Goal: Task Accomplishment & Management: Complete application form

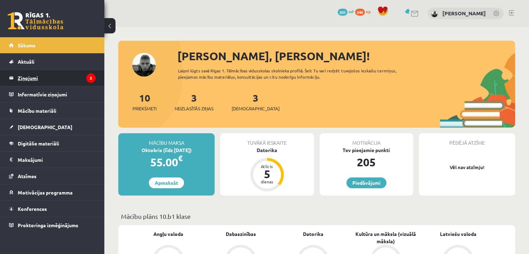
click at [77, 73] on legend "Ziņojumi 3" at bounding box center [57, 78] width 78 height 16
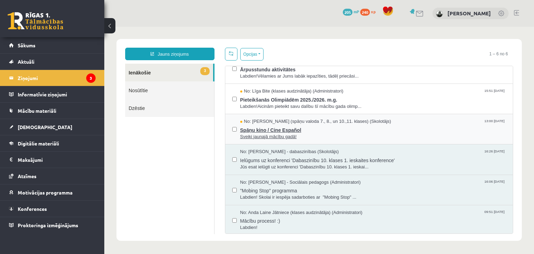
scroll to position [14, 0]
click at [263, 131] on span "Spāņu kino / Cine Español" at bounding box center [373, 128] width 266 height 9
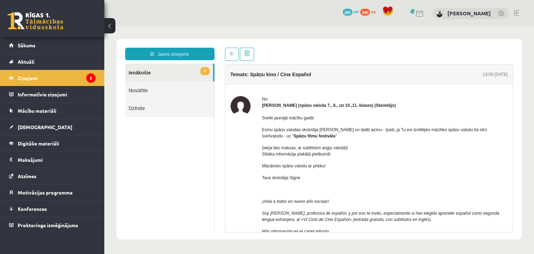
scroll to position [0, 0]
click at [230, 57] on link at bounding box center [232, 54] width 14 height 13
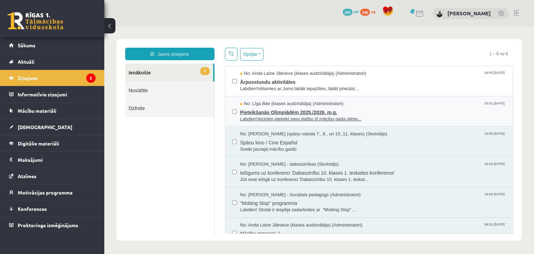
click at [269, 113] on span "Pieteikšanās Olimpiādēm 2025./2026. m.g." at bounding box center [373, 111] width 266 height 9
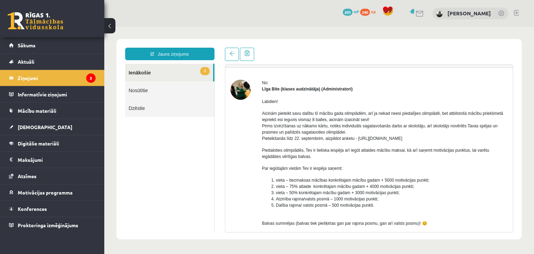
scroll to position [17, 0]
click at [237, 54] on link at bounding box center [232, 54] width 14 height 13
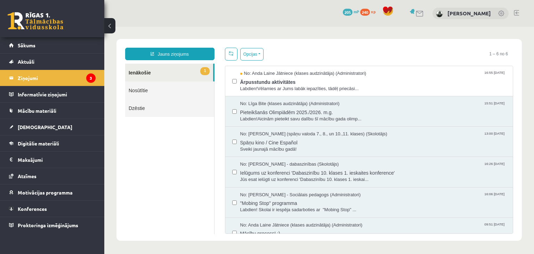
scroll to position [0, 0]
click at [268, 82] on span "Ārpusstundu aktivitātes" at bounding box center [373, 81] width 266 height 9
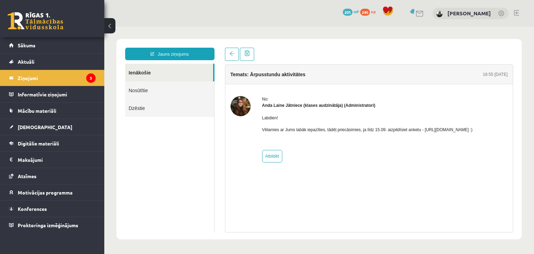
click at [440, 130] on p "Vēlamies ar Jums labāk iepazīties, tādēļ priecāsimies, ja līdz 15.09. aizpildīs…" at bounding box center [367, 130] width 211 height 6
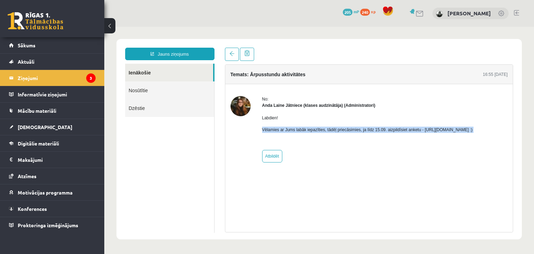
click at [440, 130] on p "Vēlamies ar Jums labāk iepazīties, tādēļ priecāsimies, ja līdz 15.09. aizpildīs…" at bounding box center [367, 130] width 211 height 6
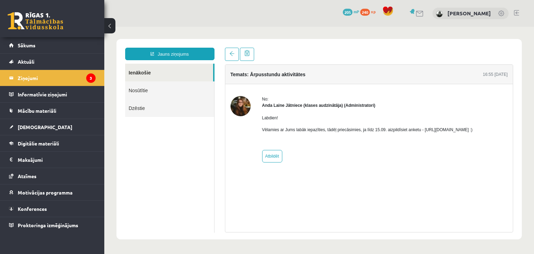
click at [431, 150] on div "No: Anda Laine Jātniece (klases audzinātāja) (Administratori) Labdien! Vēlamies…" at bounding box center [367, 129] width 211 height 66
drag, startPoint x: 420, startPoint y: 127, endPoint x: 496, endPoint y: 132, distance: 76.3
click at [473, 132] on p "Vēlamies ar Jums labāk iepazīties, tādēļ priecāsimies, ja līdz 15.09. aizpildīs…" at bounding box center [367, 130] width 211 height 6
click at [230, 57] on link at bounding box center [232, 54] width 14 height 13
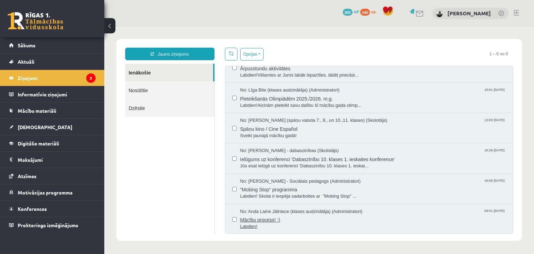
click at [253, 219] on span "Mācību process! :)" at bounding box center [373, 219] width 266 height 9
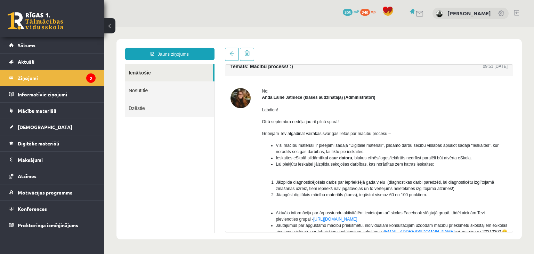
scroll to position [7, 0]
click at [230, 58] on link at bounding box center [232, 54] width 14 height 13
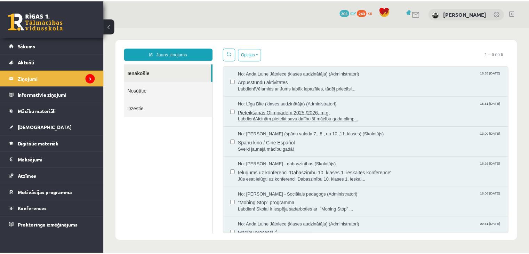
scroll to position [14, 0]
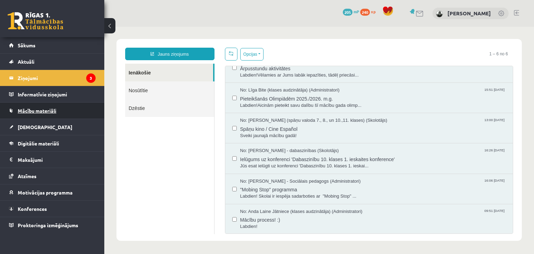
click at [48, 103] on link "Mācību materiāli" at bounding box center [52, 111] width 87 height 16
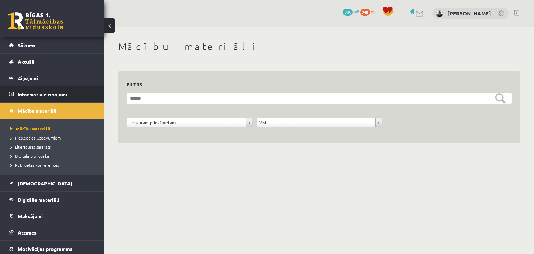
click at [54, 93] on legend "Informatīvie ziņojumi 0" at bounding box center [57, 94] width 78 height 16
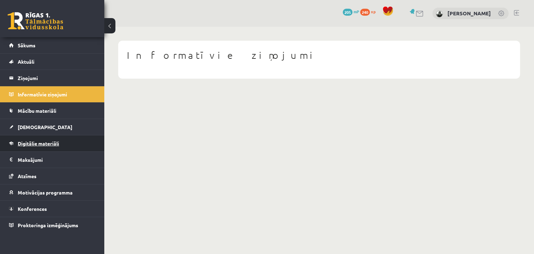
click at [54, 142] on span "Digitālie materiāli" at bounding box center [38, 143] width 41 height 6
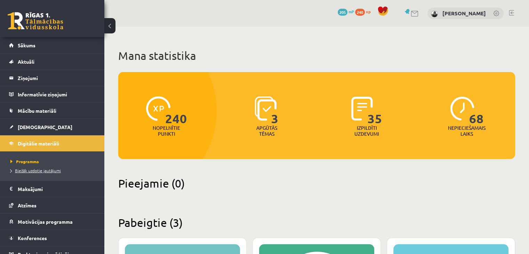
click at [54, 171] on span "Biežāk uzdotie jautājumi" at bounding box center [35, 171] width 50 height 6
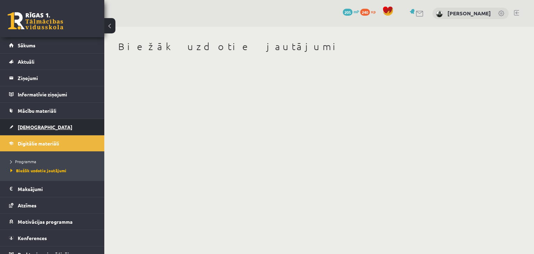
click at [68, 126] on link "[DEMOGRAPHIC_DATA]" at bounding box center [52, 127] width 87 height 16
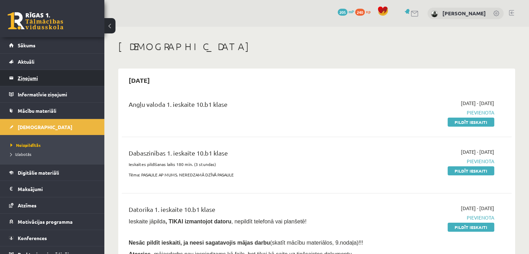
click at [35, 79] on legend "Ziņojumi 3" at bounding box center [57, 78] width 78 height 16
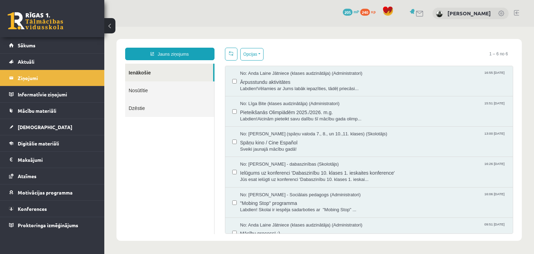
scroll to position [14, 0]
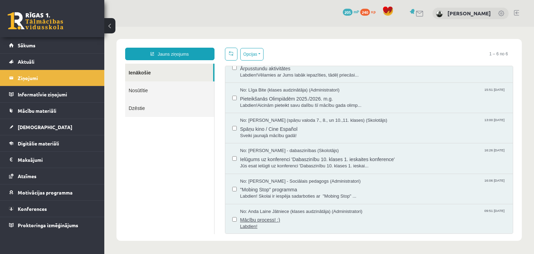
click at [268, 221] on span "Mācību process! :)" at bounding box center [373, 219] width 266 height 9
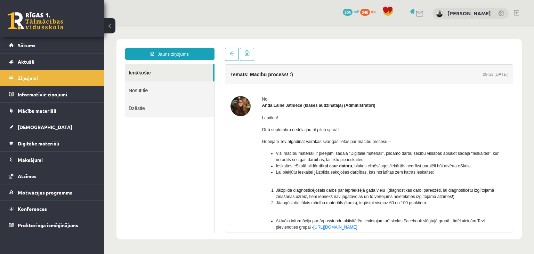
scroll to position [0, 0]
click at [168, 49] on link "Jauns ziņojums" at bounding box center [169, 54] width 89 height 13
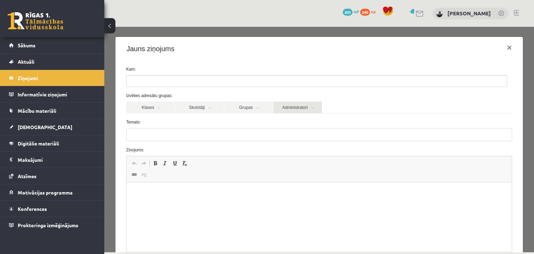
click at [288, 108] on link "Administratori" at bounding box center [297, 108] width 49 height 12
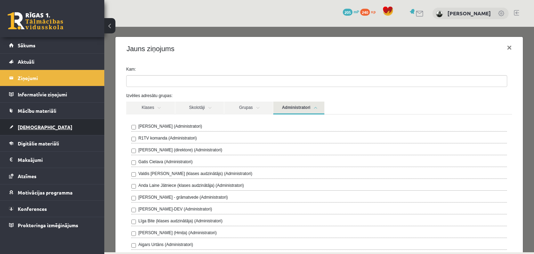
click at [43, 134] on link "[DEMOGRAPHIC_DATA]" at bounding box center [52, 127] width 87 height 16
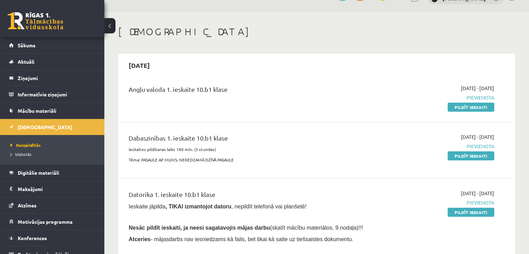
scroll to position [15, 0]
click at [27, 75] on legend "Ziņojumi 3" at bounding box center [57, 78] width 78 height 16
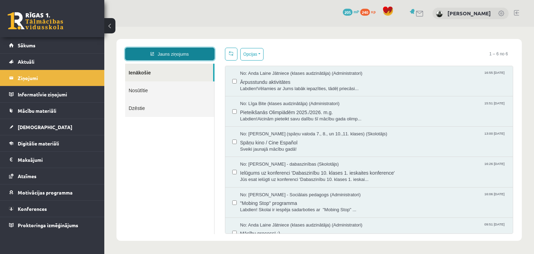
click at [186, 49] on link "Jauns ziņojums" at bounding box center [169, 54] width 89 height 13
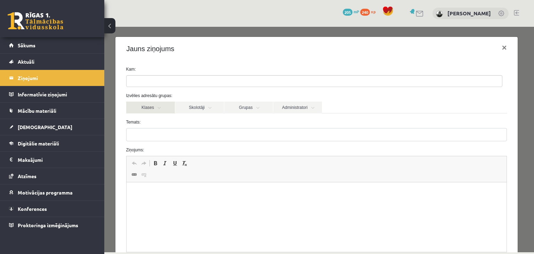
click at [149, 110] on link "Klases" at bounding box center [150, 108] width 49 height 12
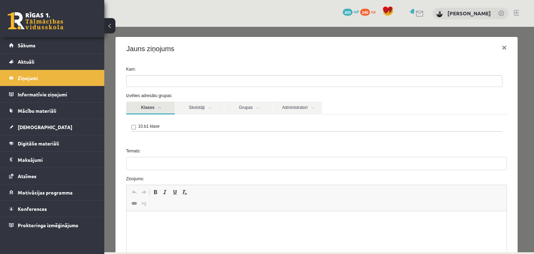
click at [149, 110] on link "Klases" at bounding box center [150, 108] width 49 height 13
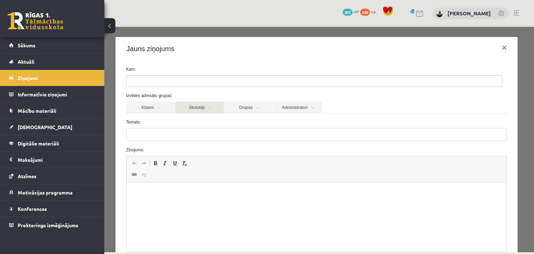
click at [213, 103] on link "Skolotāji" at bounding box center [199, 108] width 49 height 12
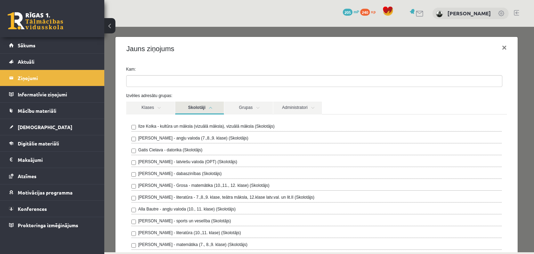
click at [213, 103] on link "Skolotāji" at bounding box center [199, 108] width 49 height 13
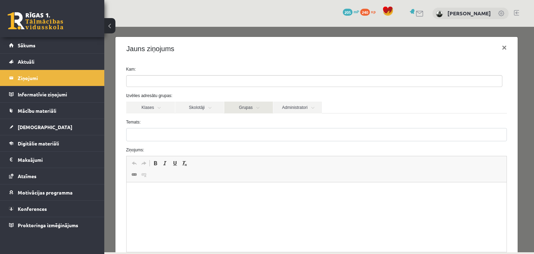
click at [232, 109] on link "Grupas" at bounding box center [248, 108] width 49 height 12
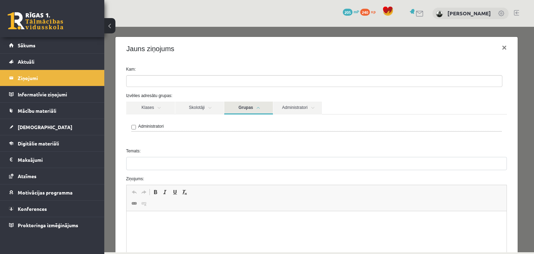
click at [232, 109] on link "Grupas" at bounding box center [248, 108] width 49 height 13
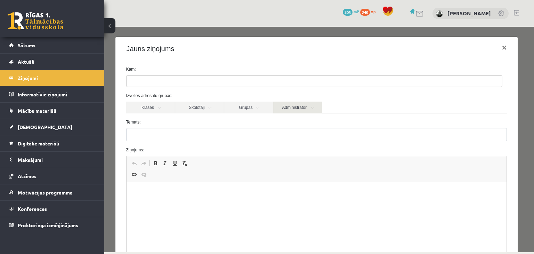
click at [289, 106] on link "Administratori" at bounding box center [297, 108] width 49 height 12
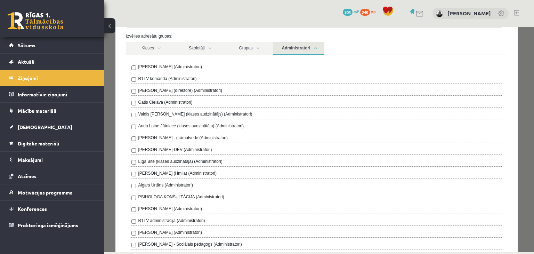
scroll to position [60, 0]
click at [171, 100] on label "Gatis Cielava (Administratori)" at bounding box center [165, 101] width 54 height 6
click at [284, 44] on link "Administratori" at bounding box center [298, 47] width 51 height 13
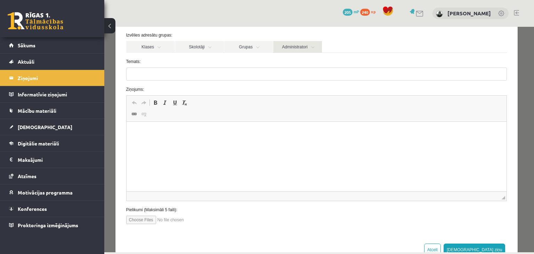
click at [289, 46] on link "Administratori" at bounding box center [297, 47] width 49 height 12
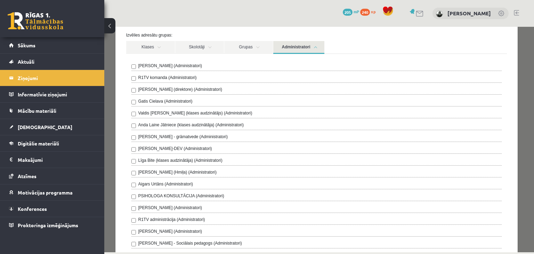
click at [289, 46] on link "Administratori" at bounding box center [298, 47] width 51 height 13
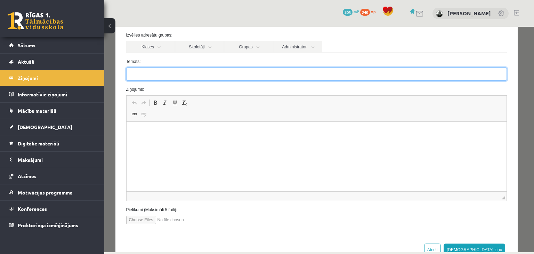
click at [208, 74] on input "Temats:" at bounding box center [316, 73] width 381 height 13
type input "*"
type input "**********"
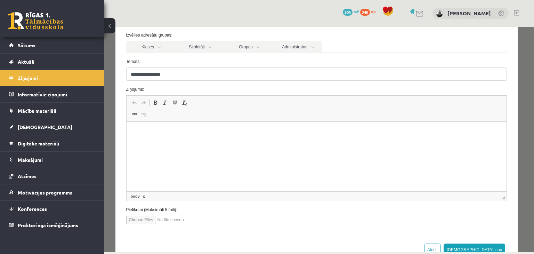
click at [203, 139] on html at bounding box center [316, 132] width 380 height 21
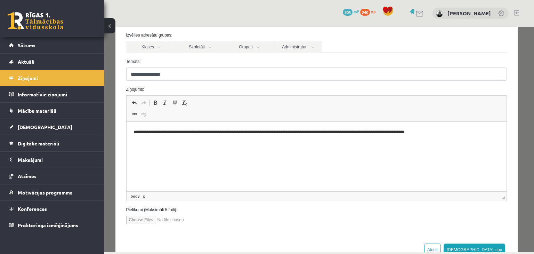
scroll to position [81, 0]
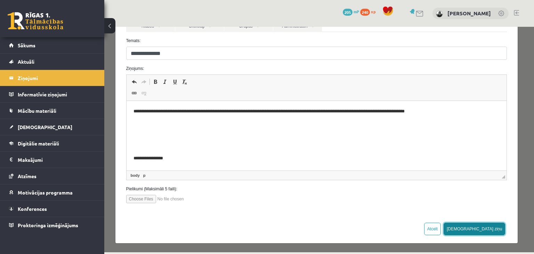
click at [488, 232] on button "Sūtīt ziņu" at bounding box center [475, 228] width 62 height 13
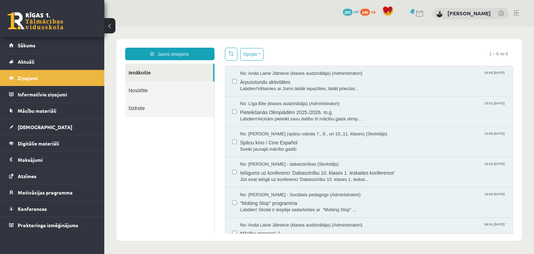
scroll to position [0, 0]
click at [187, 89] on link "Nosūtītie" at bounding box center [169, 90] width 89 height 18
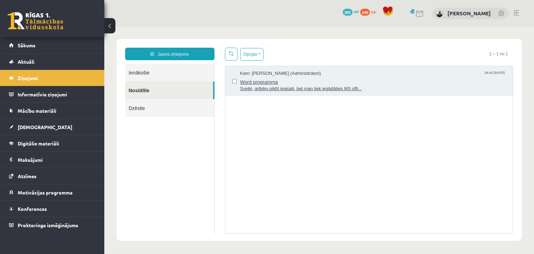
click at [275, 89] on span "Sveiki, gribēju pildīt ieskaiti, bet man liek iegādāties MS offi..." at bounding box center [373, 89] width 266 height 7
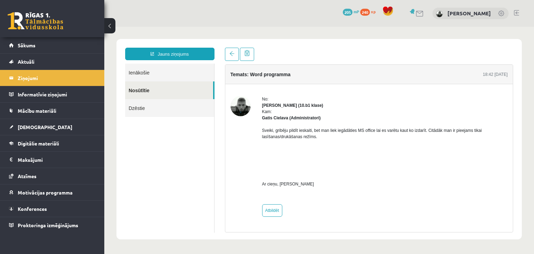
click at [155, 67] on link "Ienākošie" at bounding box center [169, 73] width 89 height 18
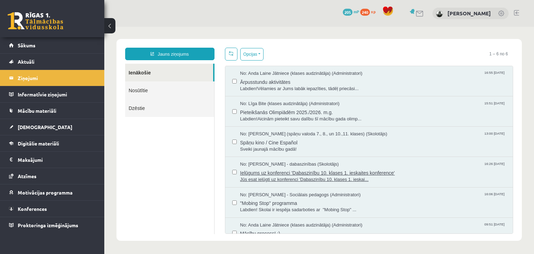
scroll to position [14, 0]
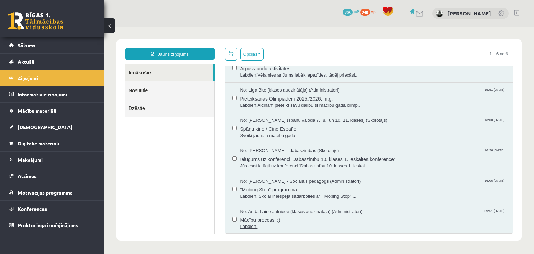
click at [300, 226] on span "Labdien!" at bounding box center [373, 226] width 266 height 7
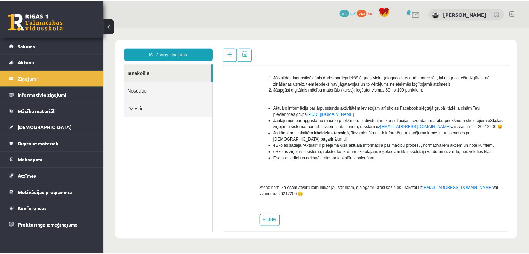
scroll to position [0, 0]
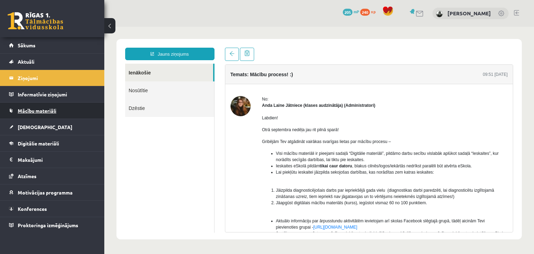
click at [49, 108] on span "Mācību materiāli" at bounding box center [37, 110] width 39 height 6
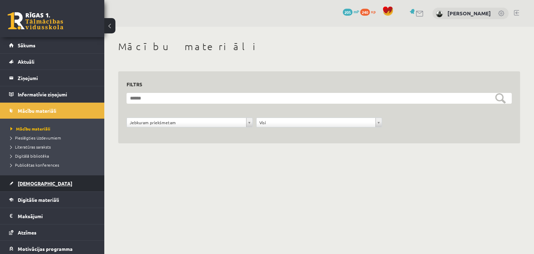
click at [36, 177] on link "[DEMOGRAPHIC_DATA]" at bounding box center [52, 183] width 87 height 16
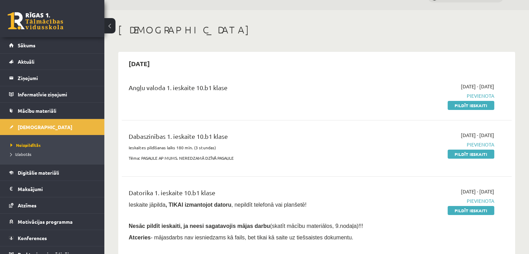
scroll to position [18, 0]
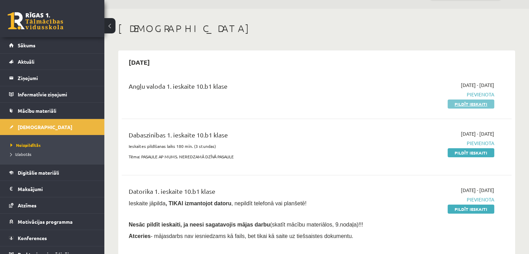
click at [466, 103] on link "Pildīt ieskaiti" at bounding box center [470, 103] width 47 height 9
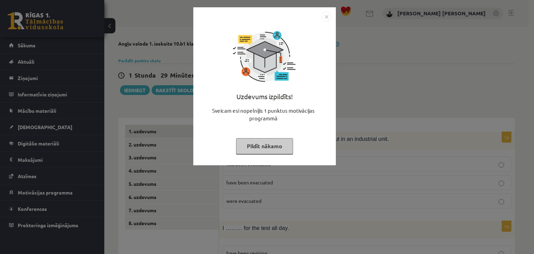
click at [283, 145] on button "Pildīt nākamo" at bounding box center [264, 146] width 57 height 16
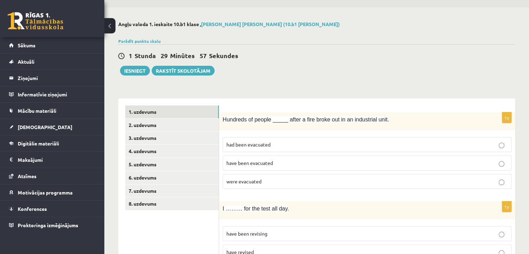
scroll to position [29, 0]
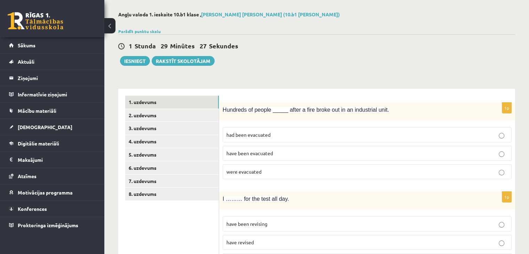
click at [274, 153] on p "have been evacuated" at bounding box center [366, 152] width 281 height 7
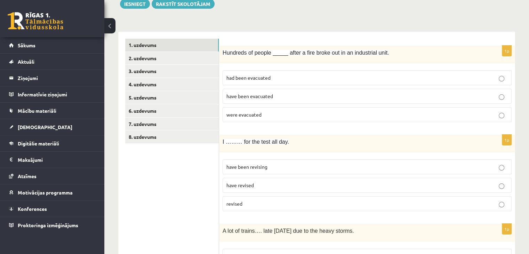
scroll to position [87, 0]
click at [280, 112] on p "were evacuated" at bounding box center [366, 113] width 281 height 7
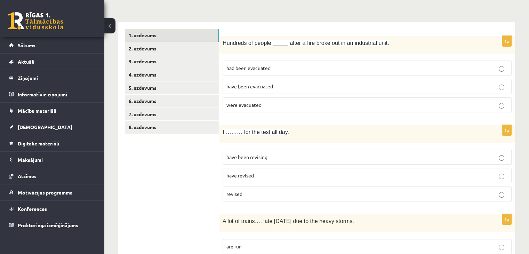
click at [273, 155] on p "have been revising" at bounding box center [366, 156] width 281 height 7
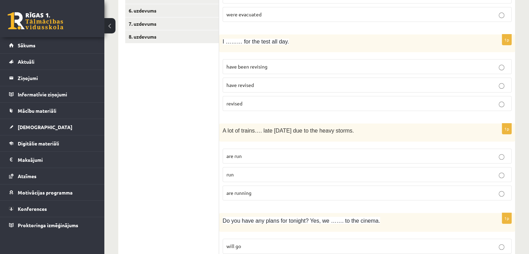
scroll to position [180, 0]
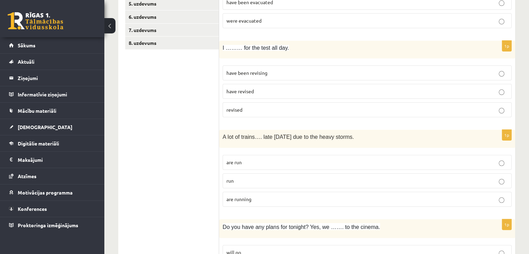
click at [258, 192] on label "are running" at bounding box center [366, 199] width 289 height 15
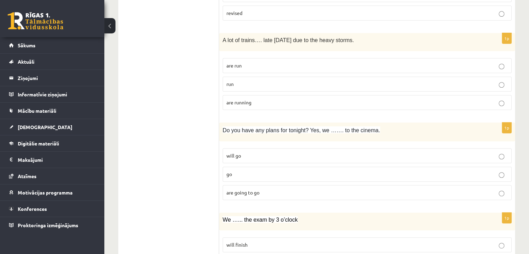
scroll to position [277, 0]
click at [240, 189] on span "are going to go" at bounding box center [242, 191] width 33 height 6
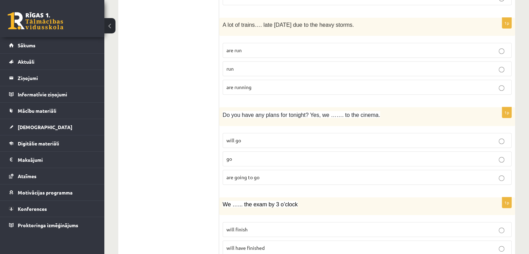
scroll to position [292, 0]
click at [230, 138] on span "will go" at bounding box center [233, 140] width 15 height 6
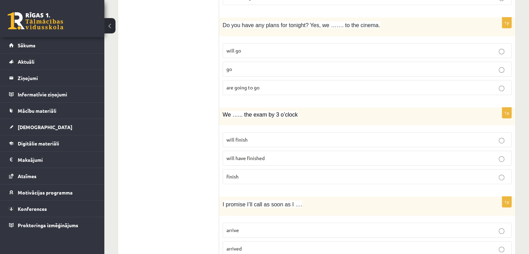
scroll to position [383, 0]
click at [236, 138] on span "will finish" at bounding box center [236, 138] width 21 height 6
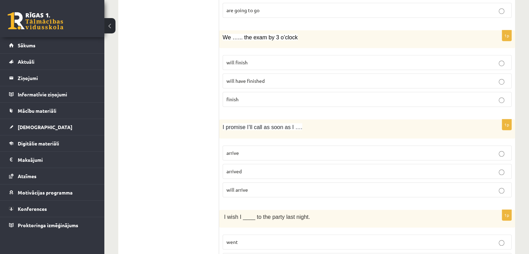
scroll to position [466, 0]
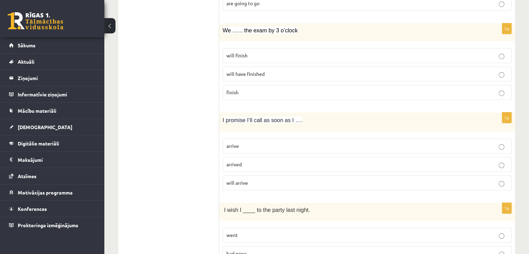
click at [233, 144] on span "arrive" at bounding box center [232, 146] width 13 height 6
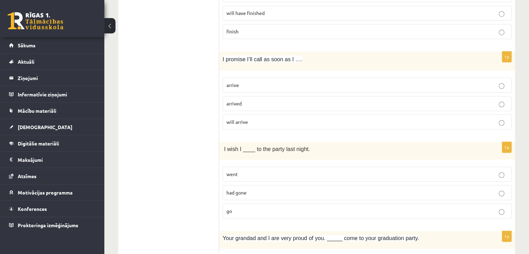
scroll to position [527, 0]
click at [252, 114] on label "will arrive" at bounding box center [366, 121] width 289 height 15
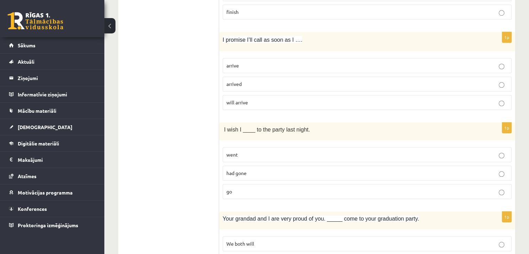
scroll to position [548, 0]
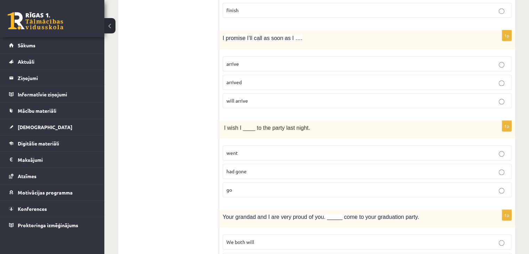
click at [231, 150] on span "went" at bounding box center [231, 152] width 11 height 6
click at [227, 168] on span "had gone" at bounding box center [236, 171] width 20 height 6
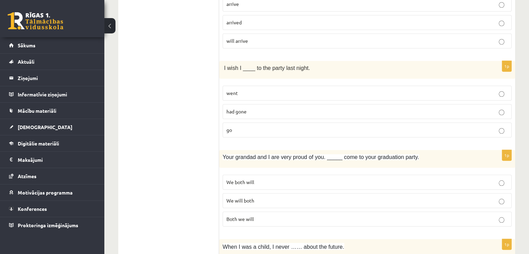
scroll to position [616, 0]
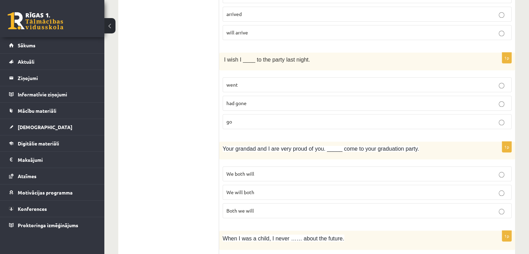
click at [251, 189] on span "We will both" at bounding box center [240, 192] width 28 height 6
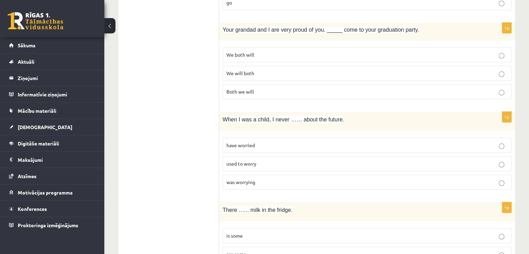
scroll to position [736, 0]
click at [241, 160] on span "used to worry" at bounding box center [241, 163] width 30 height 6
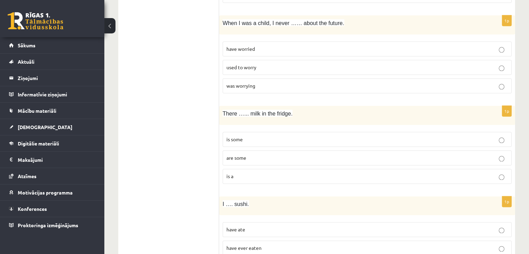
scroll to position [832, 0]
click at [253, 135] on p "is some" at bounding box center [366, 138] width 281 height 7
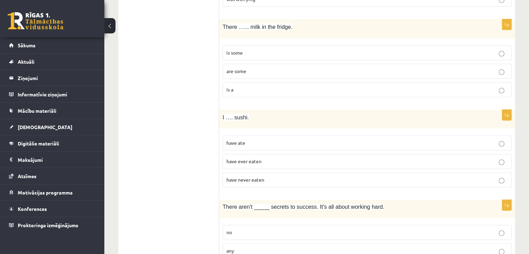
scroll to position [919, 0]
click at [266, 176] on p "have never eaten" at bounding box center [366, 178] width 281 height 7
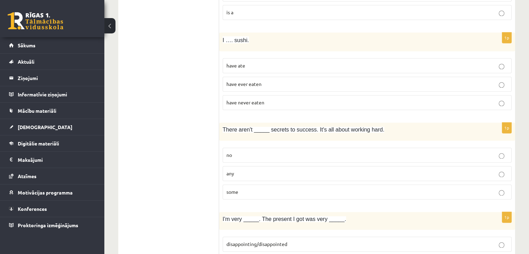
scroll to position [997, 0]
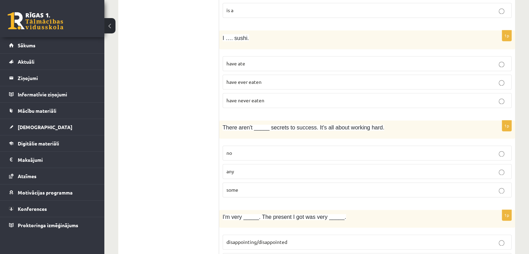
click at [235, 164] on label "any" at bounding box center [366, 171] width 289 height 15
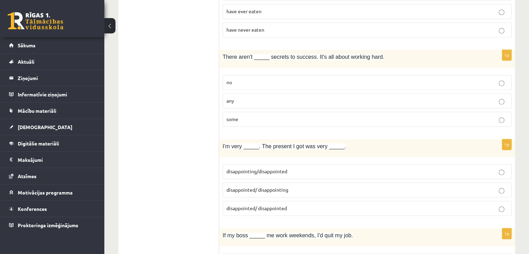
scroll to position [1069, 0]
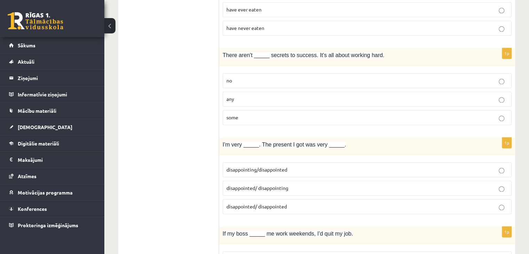
click at [230, 185] on span "disappointed/ disappointing" at bounding box center [257, 188] width 62 height 6
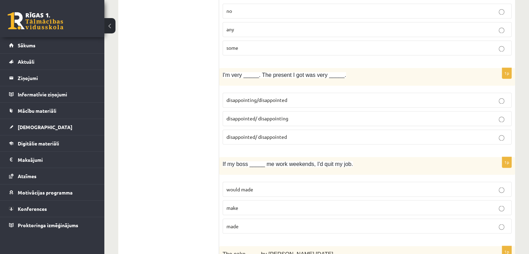
scroll to position [1145, 0]
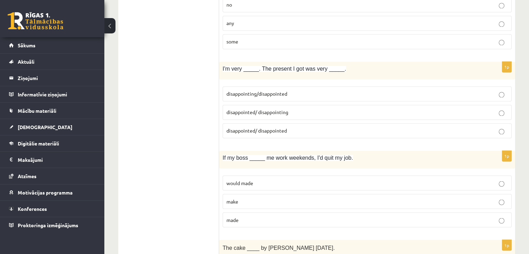
click at [228, 175] on label "would made" at bounding box center [366, 182] width 289 height 15
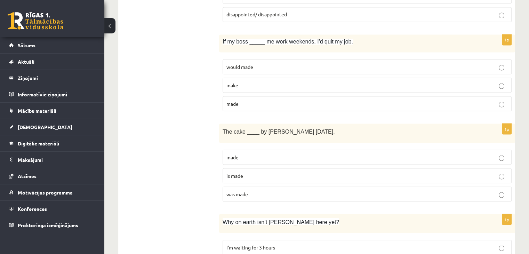
scroll to position [1262, 0]
click at [242, 189] on p "was made" at bounding box center [366, 192] width 281 height 7
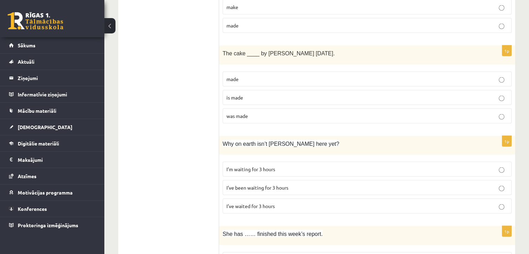
scroll to position [1340, 0]
click at [249, 184] on span "I’ve been waiting for 3 hours" at bounding box center [257, 187] width 62 height 6
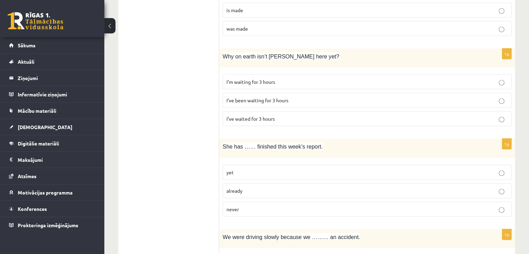
scroll to position [1426, 0]
click at [238, 187] on p "already" at bounding box center [366, 190] width 281 height 7
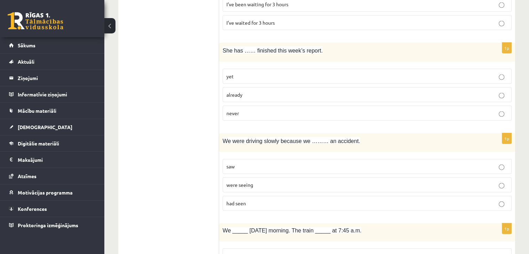
scroll to position [1523, 0]
click at [244, 162] on p "saw" at bounding box center [366, 165] width 281 height 7
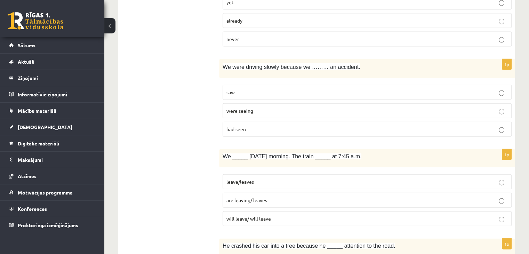
scroll to position [1599, 0]
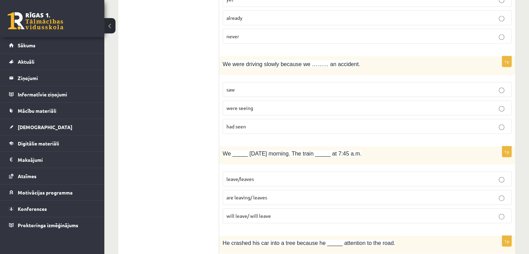
click at [236, 194] on span "are leaving/ leaves" at bounding box center [246, 197] width 41 height 6
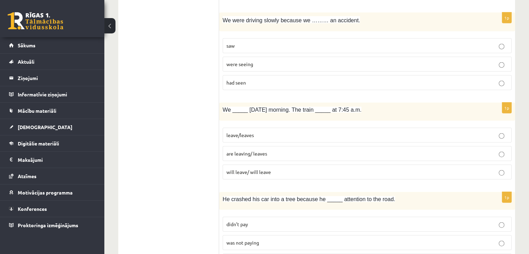
scroll to position [1675, 0]
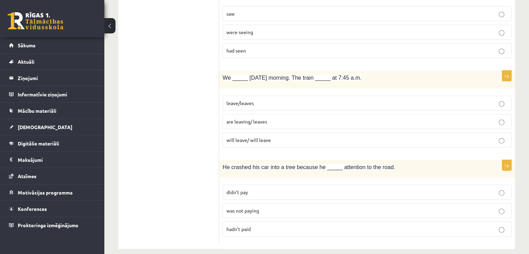
click at [244, 189] on span "didn’t pay" at bounding box center [237, 192] width 22 height 6
click at [227, 207] on span "was not paying" at bounding box center [242, 210] width 33 height 6
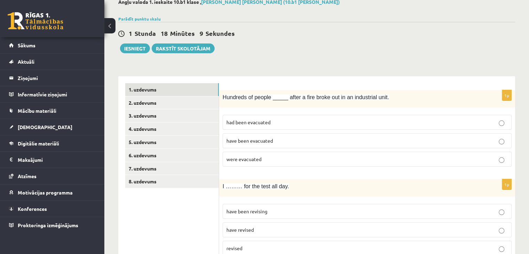
scroll to position [0, 0]
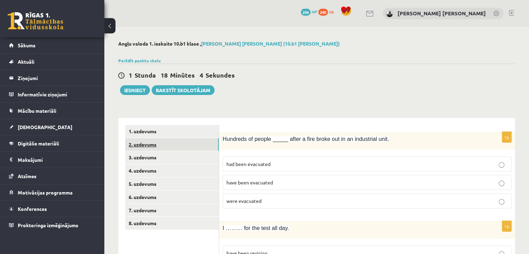
click at [177, 143] on link "2. uzdevums" at bounding box center [172, 144] width 94 height 13
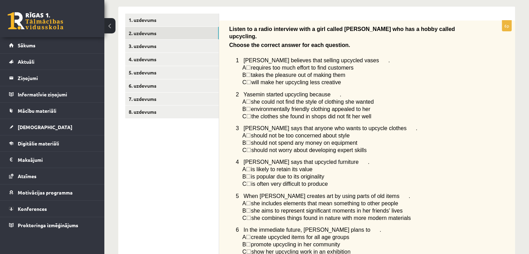
scroll to position [113, 0]
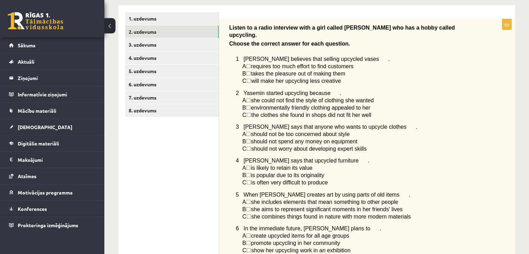
click at [277, 71] on span "takes the pleasure out of making them" at bounding box center [298, 74] width 94 height 6
click at [251, 71] on span "☐" at bounding box center [248, 74] width 5 height 6
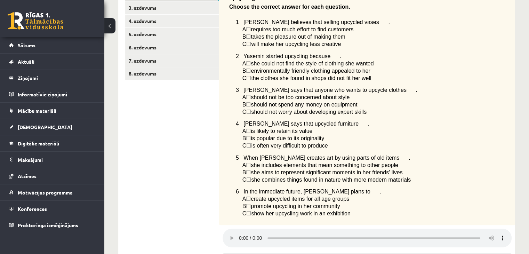
scroll to position [155, 0]
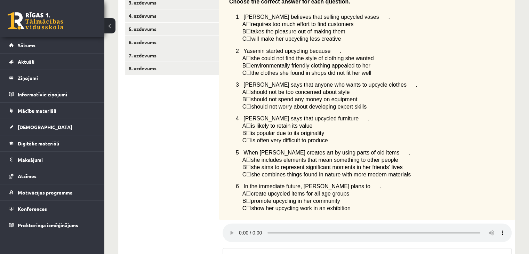
click at [508, 215] on div "Listen to a radio interview with a girl called [PERSON_NAME] who has a hobby ca…" at bounding box center [367, 98] width 296 height 243
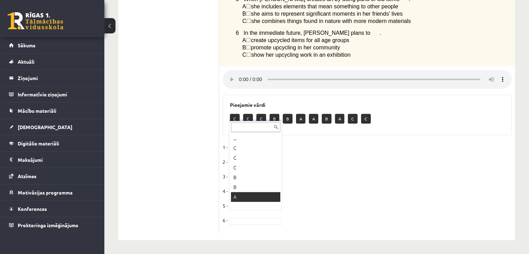
scroll to position [47, 0]
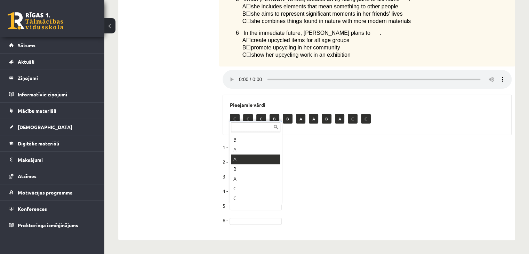
drag, startPoint x: 240, startPoint y: 155, endPoint x: 248, endPoint y: 225, distance: 70.3
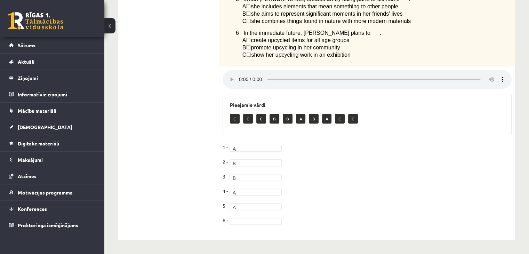
click at [235, 119] on p "C" at bounding box center [235, 119] width 10 height 10
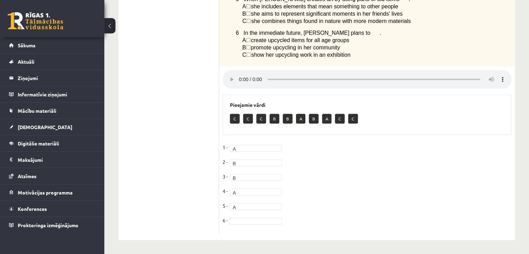
click at [334, 151] on fieldset "1 - A * 2 - B * 3 - B * 4 - A * 5 - A * 6 -" at bounding box center [366, 186] width 289 height 88
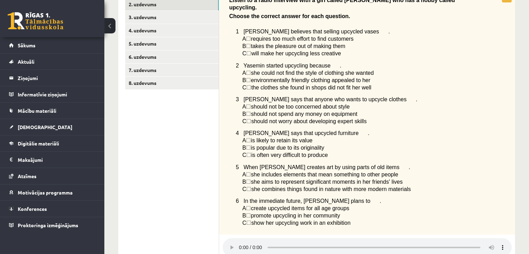
scroll to position [0, 0]
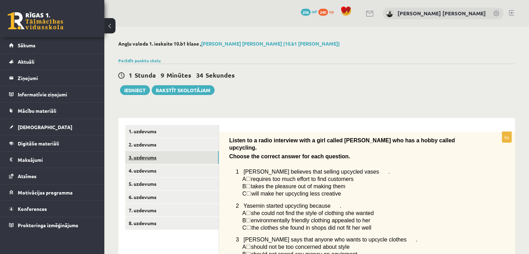
click at [148, 157] on link "3. uzdevums" at bounding box center [172, 157] width 94 height 13
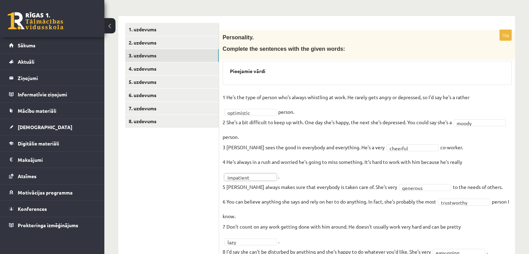
scroll to position [100, 0]
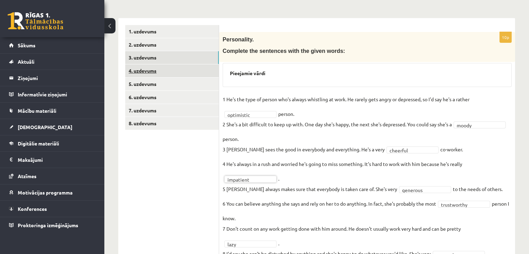
click at [167, 68] on link "4. uzdevums" at bounding box center [172, 70] width 94 height 13
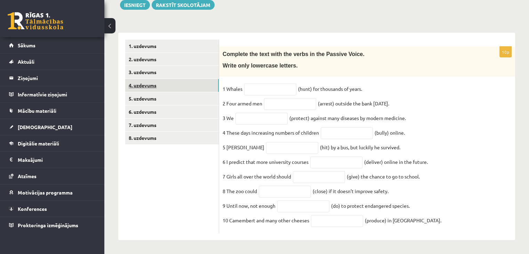
scroll to position [91, 0]
click at [254, 83] on input "text" at bounding box center [270, 89] width 52 height 12
type input "**********"
click at [281, 99] on input "text" at bounding box center [290, 104] width 52 height 12
type input "**********"
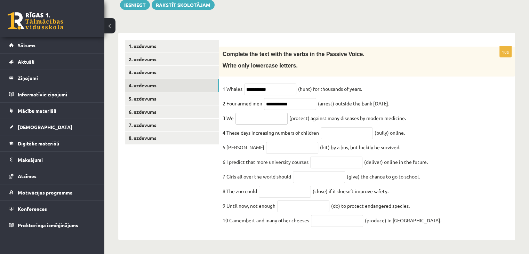
click at [249, 117] on input "text" at bounding box center [261, 119] width 52 height 12
type input "**********"
click at [331, 127] on input "text" at bounding box center [347, 133] width 52 height 12
type input "*******"
click at [266, 147] on input "text" at bounding box center [292, 148] width 52 height 12
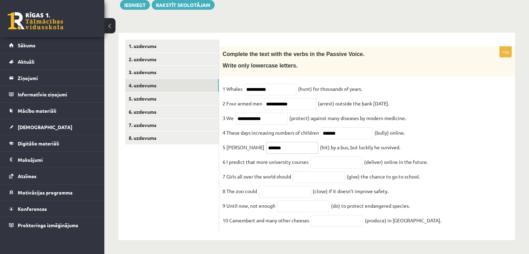
type input "*******"
click at [318, 160] on input "text" at bounding box center [336, 162] width 52 height 12
type input "**********"
click at [325, 179] on input "text" at bounding box center [319, 177] width 52 height 12
type input "********"
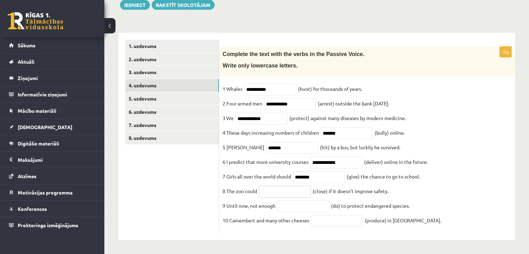
click at [282, 191] on input "text" at bounding box center [285, 192] width 52 height 12
type input "**********"
click at [294, 205] on input "text" at bounding box center [303, 206] width 52 height 12
type input "*******"
click at [327, 222] on input "text" at bounding box center [337, 221] width 52 height 12
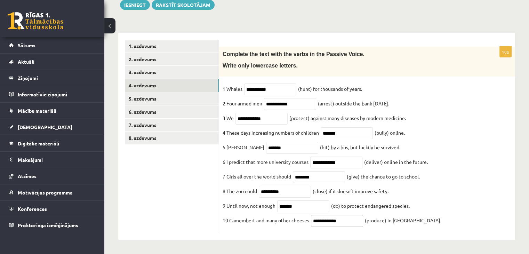
type input "**********"
click at [254, 84] on input "**********" at bounding box center [270, 89] width 52 height 12
click at [282, 84] on input "**********" at bounding box center [270, 89] width 52 height 12
type input "**********"
click at [300, 100] on input "**********" at bounding box center [290, 104] width 52 height 12
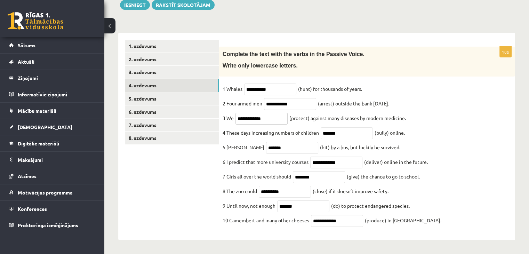
click at [246, 113] on input "**********" at bounding box center [261, 119] width 52 height 12
type input "**********"
click at [345, 132] on input "*******" at bounding box center [347, 133] width 52 height 12
type input "**********"
click at [273, 142] on input "*******" at bounding box center [292, 148] width 52 height 12
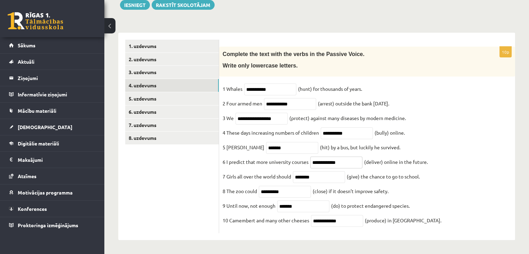
click at [318, 158] on input "**********" at bounding box center [336, 162] width 52 height 12
click at [360, 158] on input "**********" at bounding box center [336, 162] width 52 height 12
click at [325, 173] on input "********" at bounding box center [319, 177] width 52 height 12
click at [320, 158] on input "**********" at bounding box center [336, 162] width 52 height 12
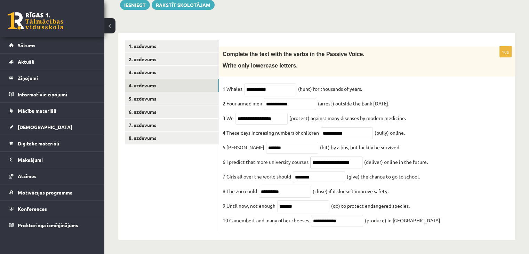
type input "**********"
click at [324, 176] on input "********" at bounding box center [319, 177] width 52 height 12
type input "**********"
click at [302, 193] on input "**********" at bounding box center [285, 192] width 52 height 12
click at [283, 208] on input "*******" at bounding box center [303, 206] width 52 height 12
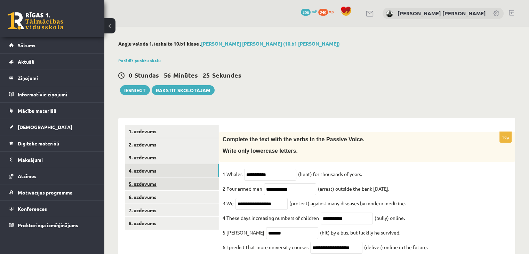
type input "**********"
click at [150, 182] on link "5. uzdevums" at bounding box center [172, 183] width 94 height 13
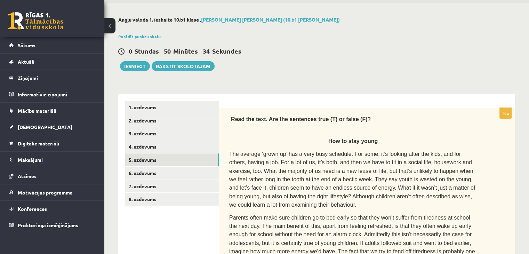
scroll to position [8, 0]
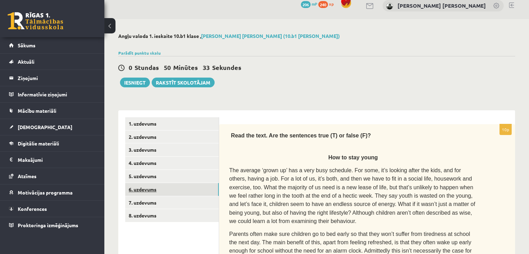
click at [187, 187] on link "6. uzdevums" at bounding box center [172, 189] width 94 height 13
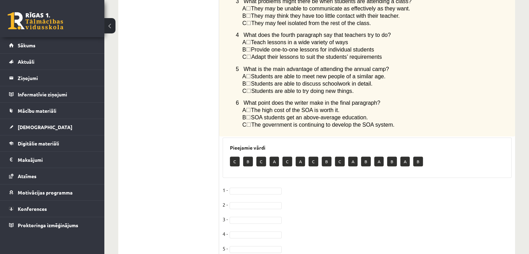
scroll to position [527, 0]
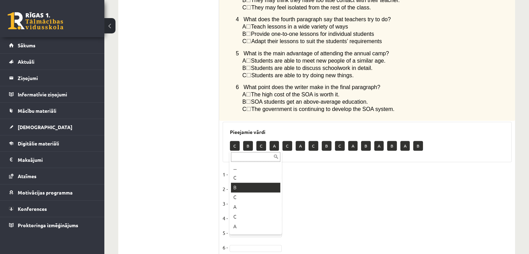
drag, startPoint x: 245, startPoint y: 147, endPoint x: 245, endPoint y: 183, distance: 36.5
click at [245, 183] on fieldset "1 - B * 2 - 3 - 4 - 5 - 6 -" at bounding box center [366, 213] width 289 height 88
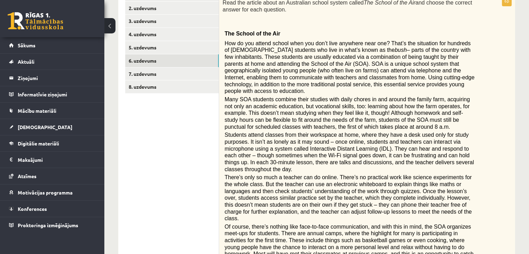
scroll to position [133, 0]
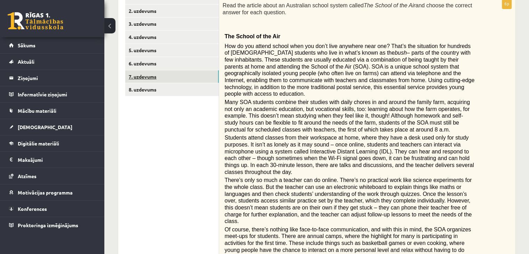
click at [137, 73] on link "7. uzdevums" at bounding box center [172, 76] width 94 height 13
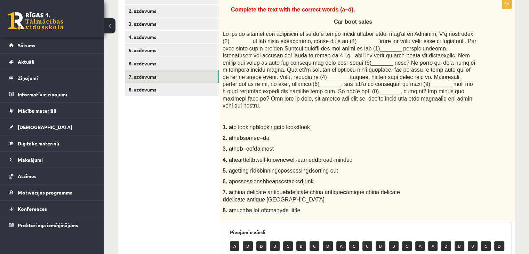
scroll to position [107, 0]
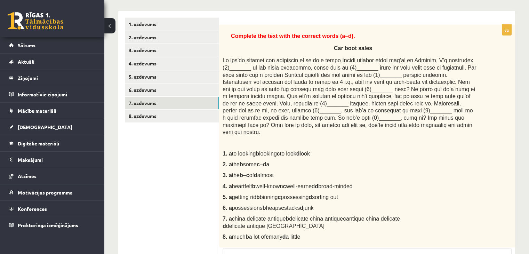
click at [238, 68] on span at bounding box center [348, 96] width 253 height 78
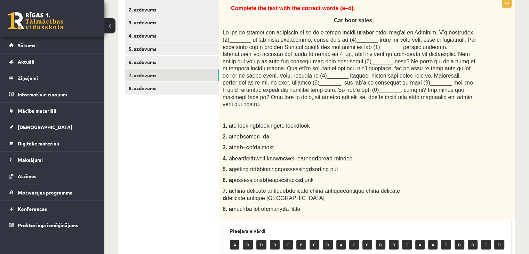
scroll to position [135, 0]
click at [236, 144] on div "Complete the text with the correct words (a–d). Car boot sales 1. a to looking …" at bounding box center [367, 108] width 296 height 223
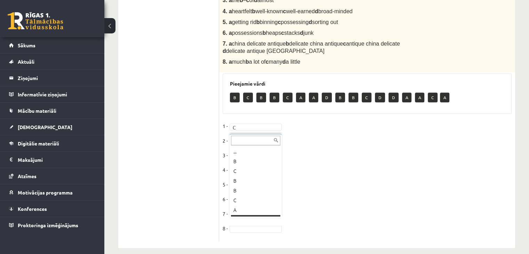
scroll to position [8, 0]
drag, startPoint x: 259, startPoint y: 220, endPoint x: 246, endPoint y: 198, distance: 25.1
click at [246, 198] on fieldset "1 - C * 2 - D * 3 - A * 4 - C * 5 - D * 6 - D * 7 - B * 8 - A *" at bounding box center [366, 179] width 289 height 117
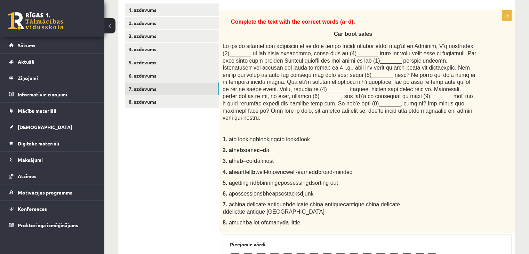
scroll to position [0, 0]
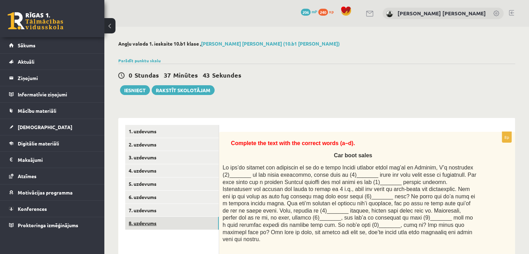
click at [148, 221] on link "8. uzdevums" at bounding box center [172, 223] width 94 height 13
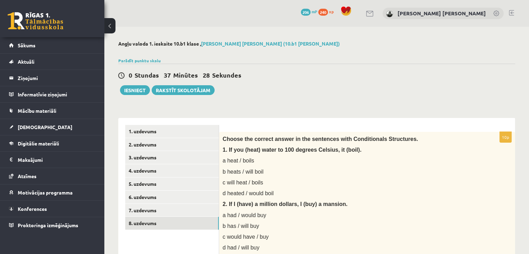
click at [238, 162] on span "a heat / boils" at bounding box center [238, 160] width 32 height 6
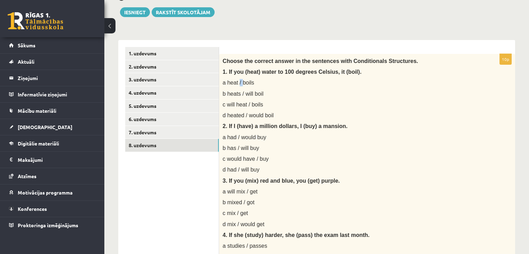
scroll to position [79, 0]
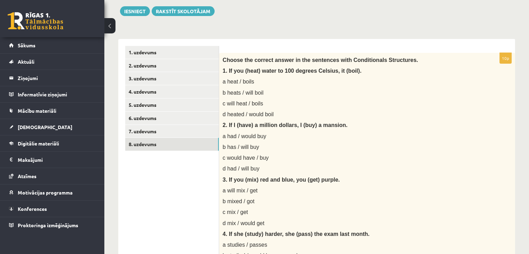
click at [364, 124] on p "2. If I (have) a million dollars, I (buy) a mansion." at bounding box center [349, 124] width 254 height 7
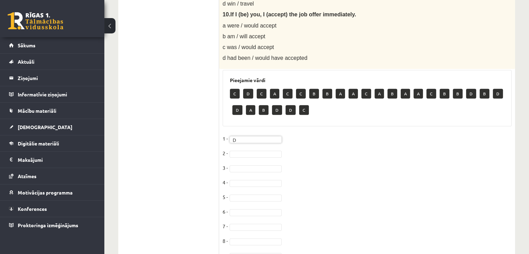
scroll to position [629, 0]
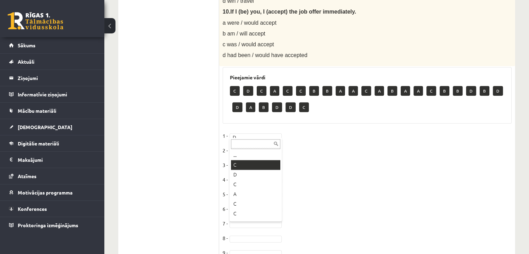
drag, startPoint x: 248, startPoint y: 136, endPoint x: 242, endPoint y: 169, distance: 33.3
click at [242, 169] on fieldset "1 - C * 2 - 3 - 4 - 5 - [DATE] - [DATE] -" at bounding box center [366, 203] width 289 height 146
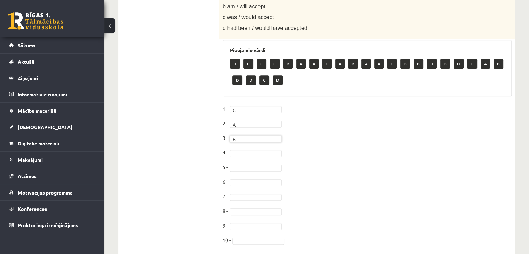
scroll to position [674, 0]
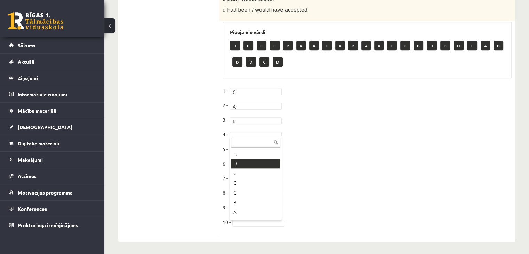
drag, startPoint x: 248, startPoint y: 179, endPoint x: 242, endPoint y: 176, distance: 6.4
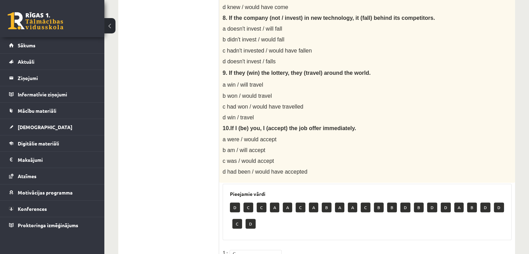
scroll to position [511, 0]
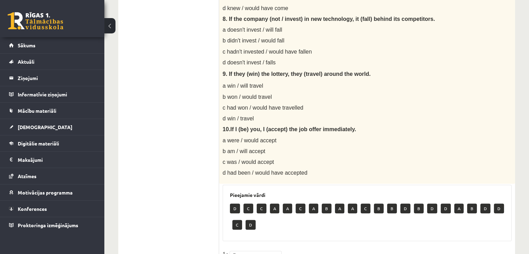
drag, startPoint x: 345, startPoint y: 127, endPoint x: 206, endPoint y: 173, distance: 146.7
click at [206, 173] on ul "1. uzdevums 2. uzdevums 3. uzdevums 4. uzdevums 5. uzdevums 6. uzdevums 7. uzde…" at bounding box center [172, 6] width 94 height 784
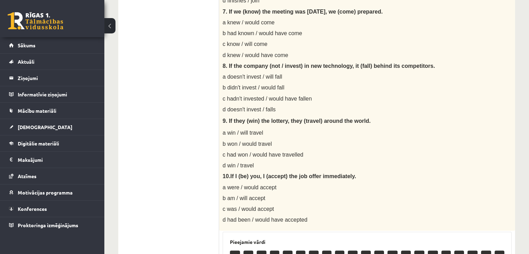
scroll to position [464, 0]
drag, startPoint x: 154, startPoint y: 117, endPoint x: 155, endPoint y: 33, distance: 84.5
click at [153, 107] on ul "1. uzdevums 2. uzdevums 3. uzdevums 4. uzdevums 5. uzdevums 6. uzdevums 7. uzde…" at bounding box center [172, 53] width 94 height 784
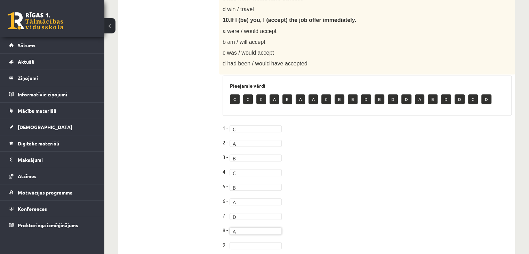
scroll to position [657, 0]
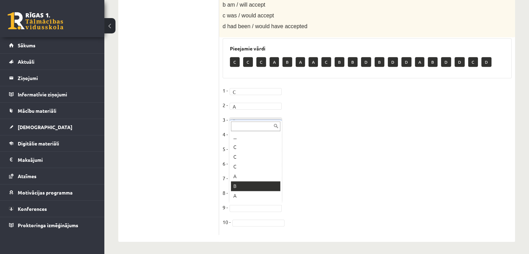
drag, startPoint x: 232, startPoint y: 207, endPoint x: 257, endPoint y: 184, distance: 34.2
click at [257, 184] on fieldset "1 - C * 2 - A * 3 - B * 4 - C * 5 - B * 6 - A * 7 - D * 8 - A * 9 - B * 10 -" at bounding box center [366, 158] width 289 height 146
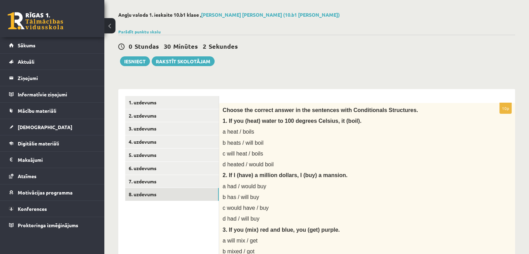
scroll to position [0, 0]
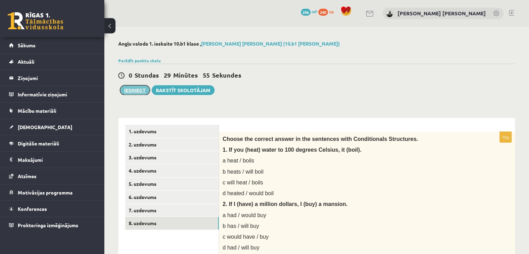
click at [130, 89] on button "Iesniegt" at bounding box center [135, 90] width 30 height 10
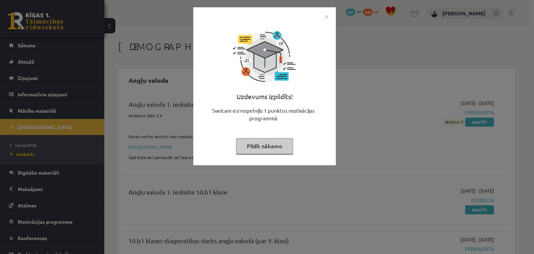
click at [268, 140] on button "Pildīt nākamo" at bounding box center [264, 146] width 57 height 16
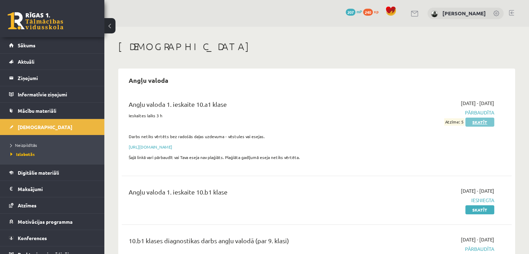
click at [476, 120] on link "Skatīt" at bounding box center [479, 122] width 29 height 9
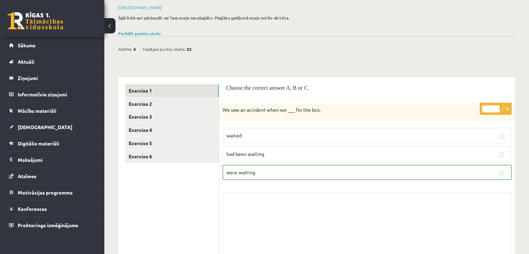
scroll to position [74, 0]
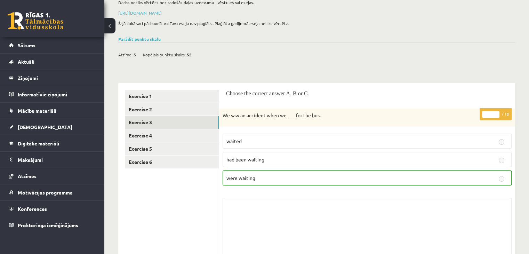
click at [196, 121] on link "Exercise 3" at bounding box center [172, 122] width 94 height 13
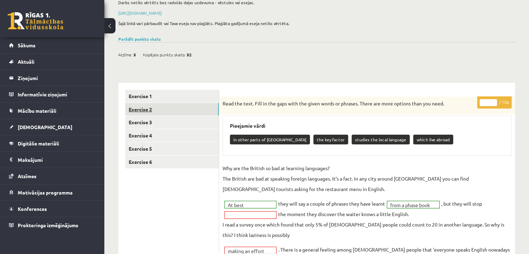
click at [183, 103] on link "Exercise 2" at bounding box center [172, 109] width 94 height 13
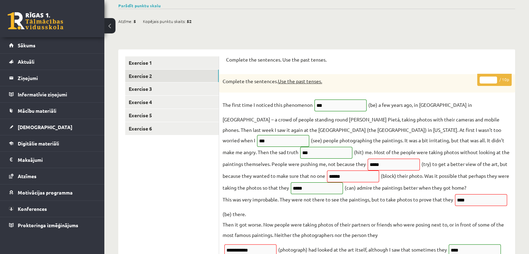
scroll to position [106, 0]
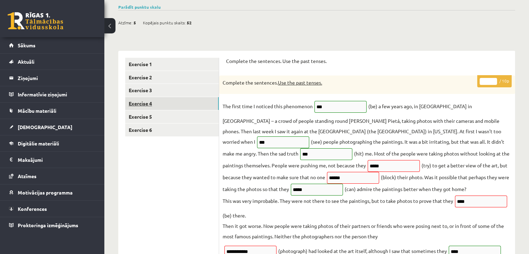
click at [186, 99] on link "Exercise 4" at bounding box center [172, 103] width 94 height 13
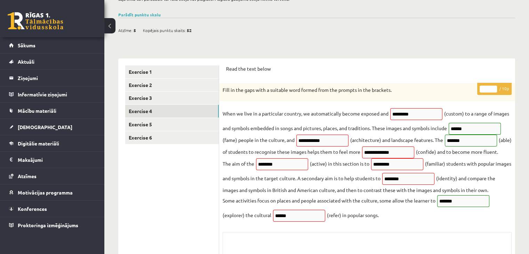
scroll to position [99, 0]
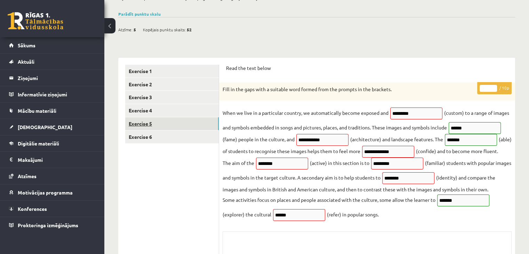
click at [186, 126] on link "Exercise 5" at bounding box center [172, 123] width 94 height 13
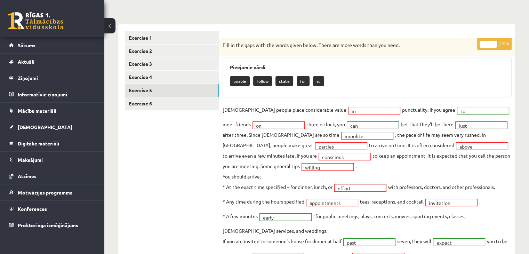
scroll to position [125, 0]
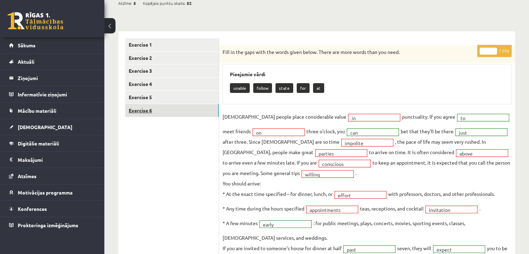
click at [180, 110] on link "Exercise 6" at bounding box center [172, 110] width 94 height 13
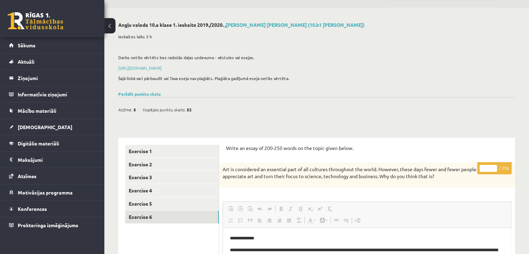
scroll to position [0, 0]
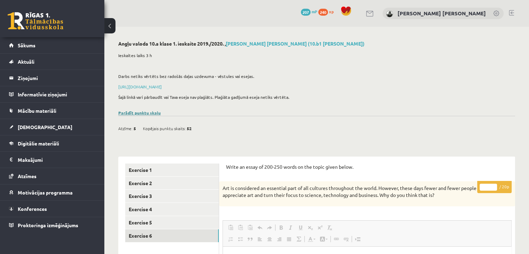
click at [147, 112] on link "Parādīt punktu skalu" at bounding box center [139, 113] width 42 height 6
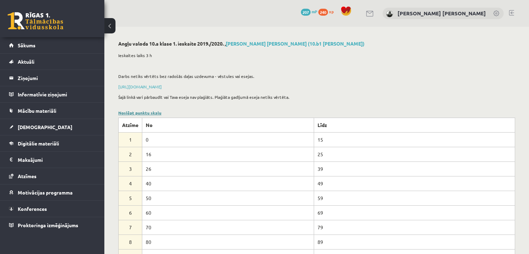
click at [143, 114] on link "Noslēpt punktu skalu" at bounding box center [139, 113] width 43 height 6
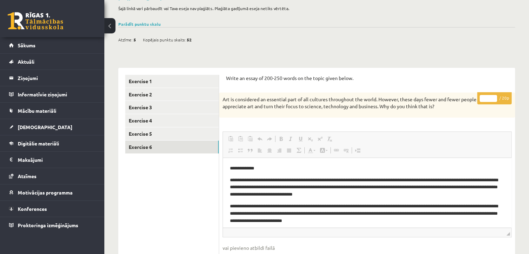
click at [107, 29] on button at bounding box center [109, 25] width 11 height 15
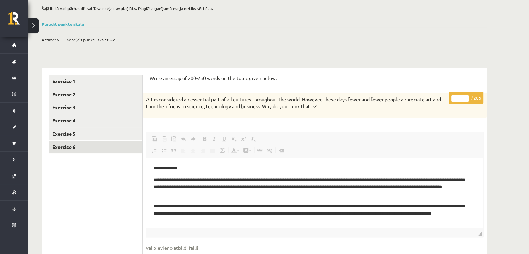
click at [33, 25] on button at bounding box center [33, 25] width 11 height 15
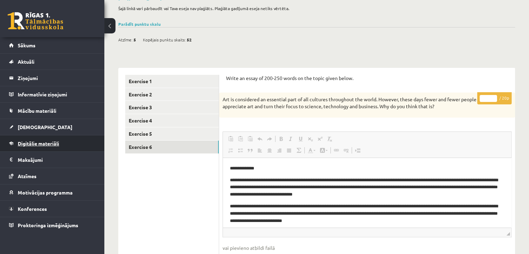
click at [71, 137] on link "Digitālie materiāli" at bounding box center [52, 143] width 87 height 16
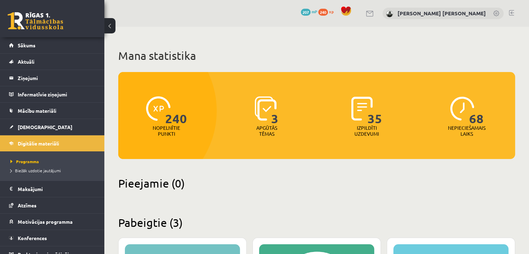
click at [509, 11] on link at bounding box center [511, 13] width 5 height 6
